Goal: Book appointment/travel/reservation

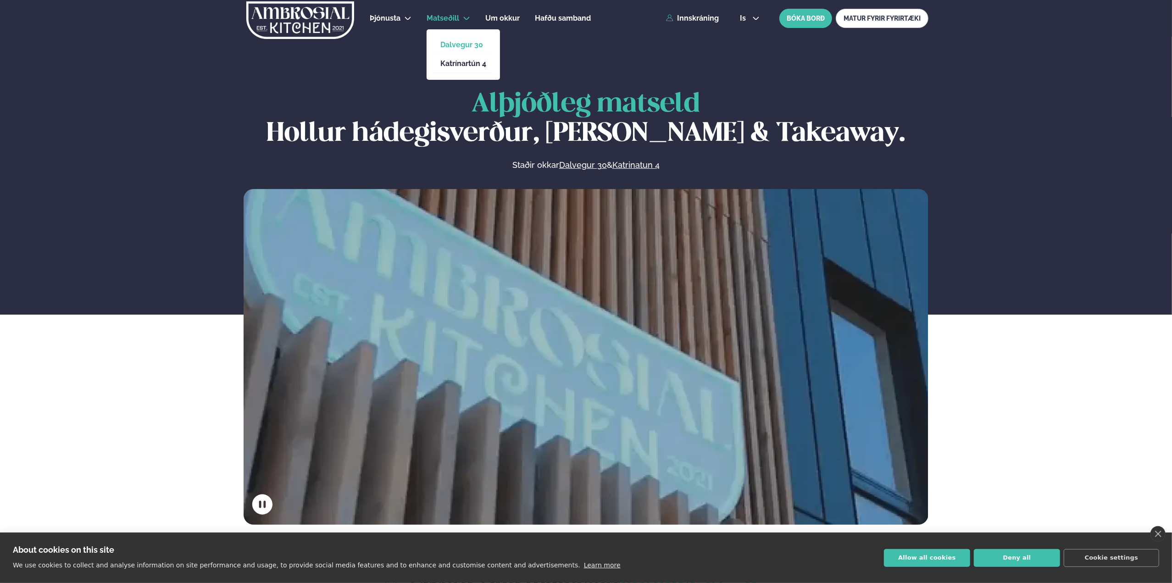
click at [450, 46] on link "Dalvegur 30" at bounding box center [463, 44] width 46 height 7
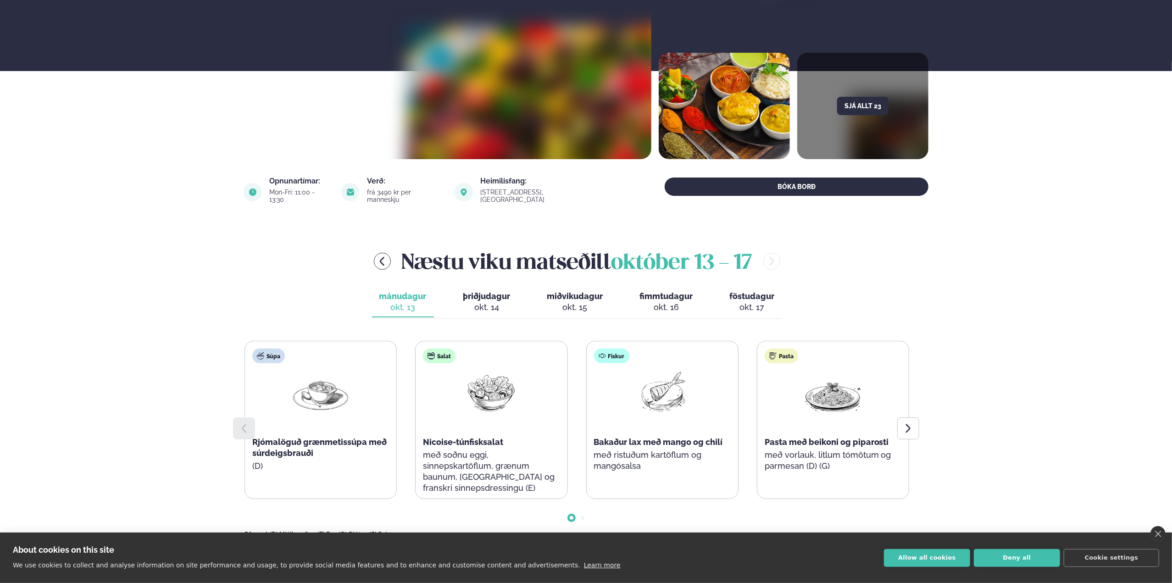
scroll to position [229, 0]
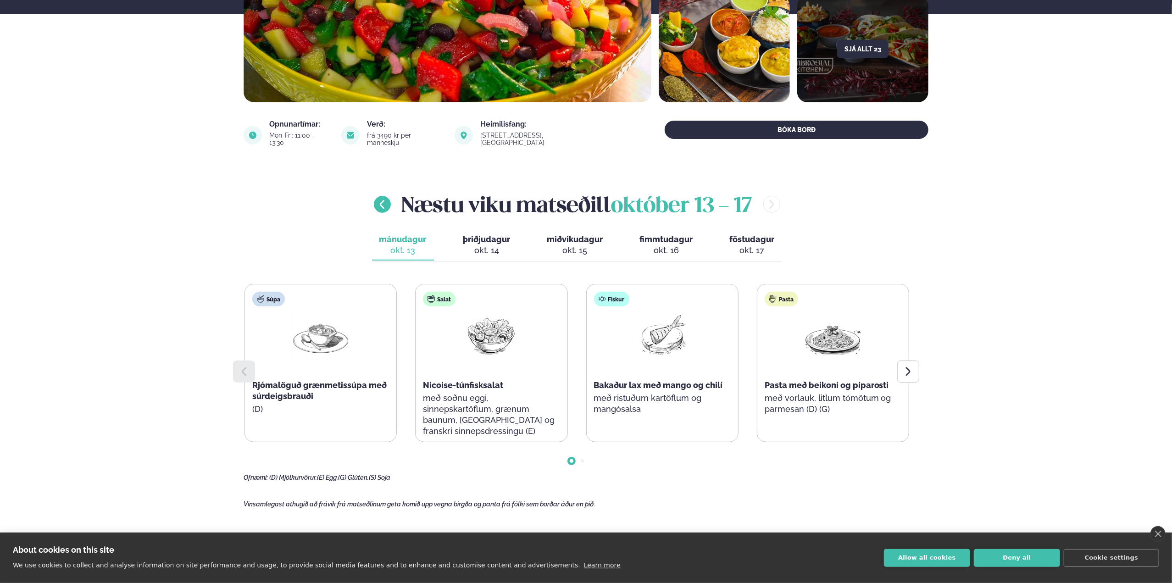
click at [381, 200] on icon "menu-btn-left" at bounding box center [382, 204] width 5 height 9
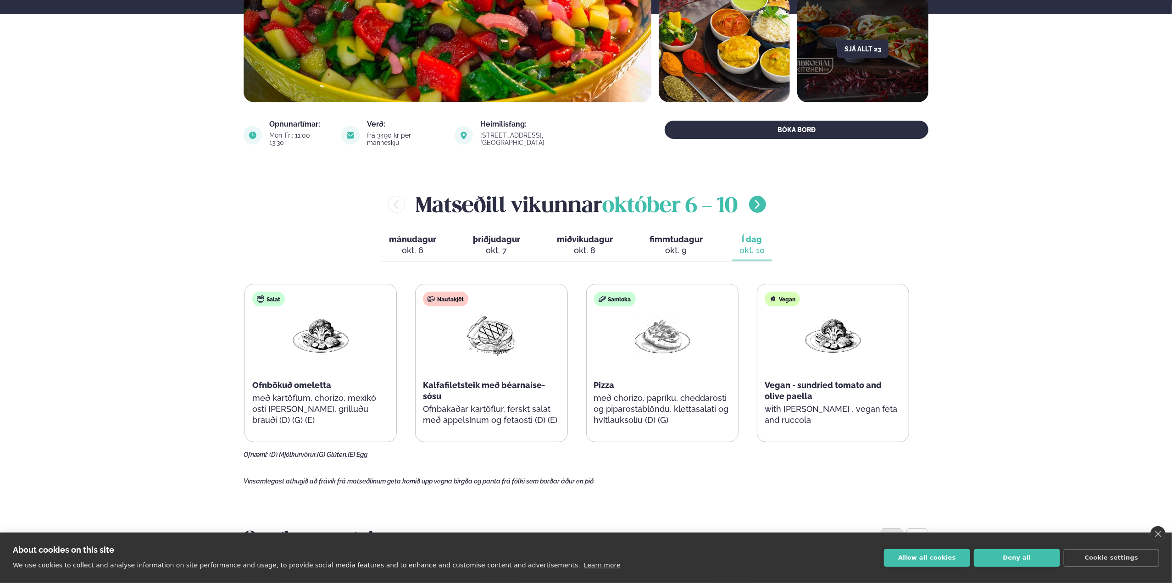
click at [761, 199] on icon "menu-btn-right" at bounding box center [757, 204] width 11 height 11
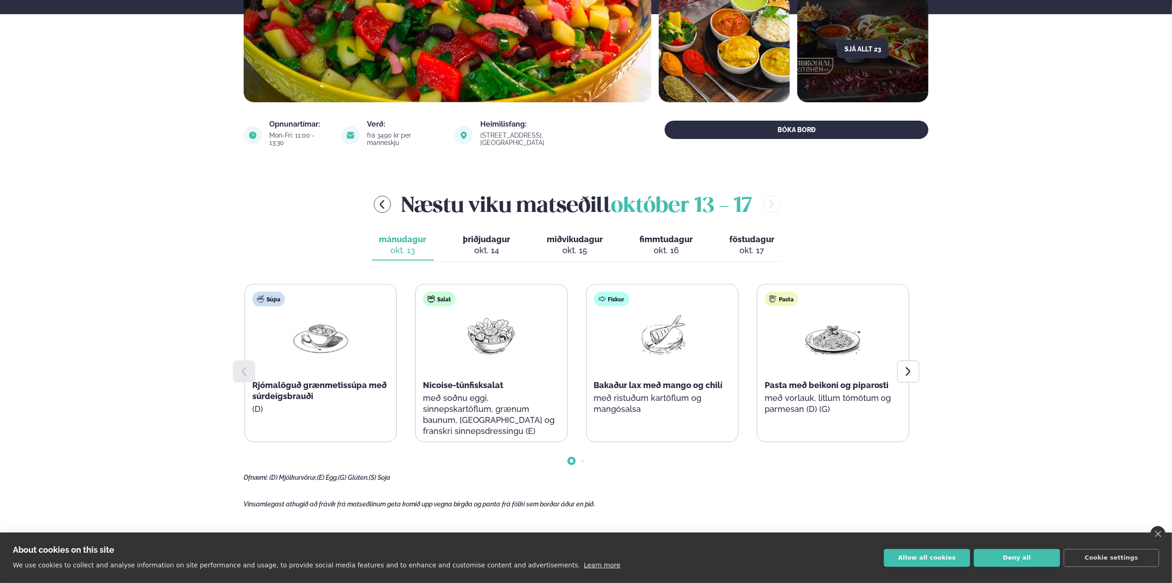
click at [739, 245] on div "okt. 17" at bounding box center [752, 250] width 45 height 11
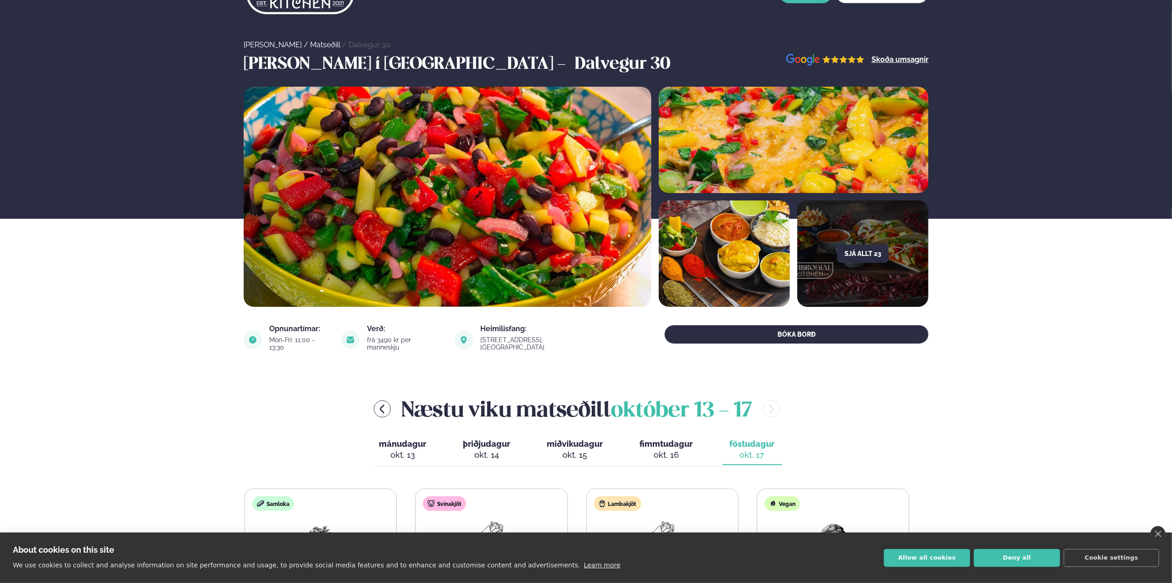
scroll to position [0, 0]
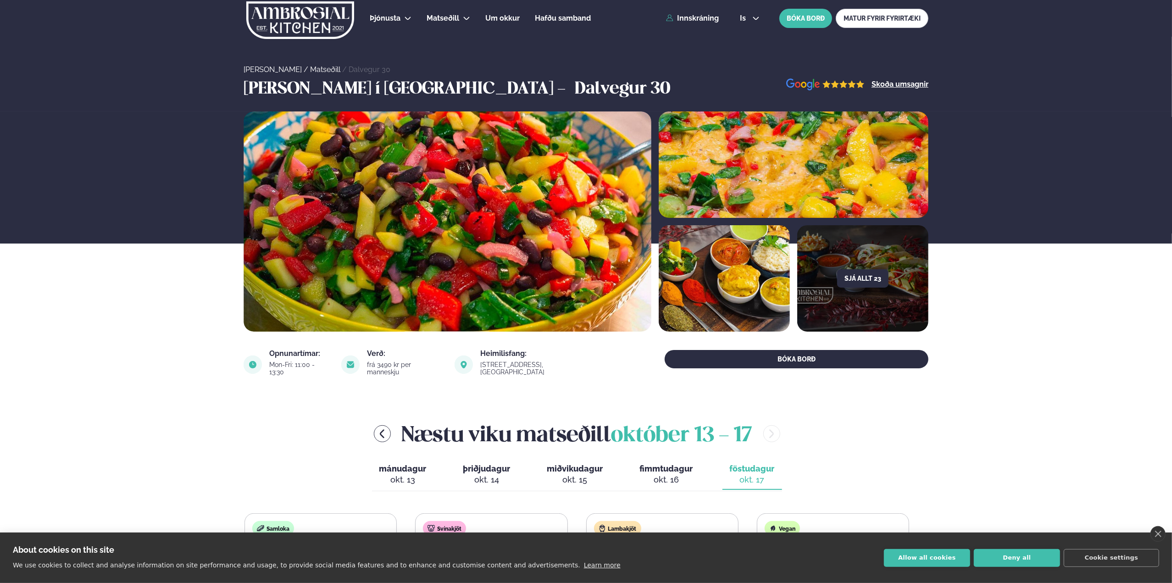
click at [780, 5] on div "Þjónusta Hádegismatur fyrir fyrirtæki Fyrirtækja veitingar Einkapartý Matseðill…" at bounding box center [586, 18] width 740 height 37
click at [789, 13] on button "BÓKA BORÐ" at bounding box center [805, 18] width 53 height 19
